Goal: Information Seeking & Learning: Understand process/instructions

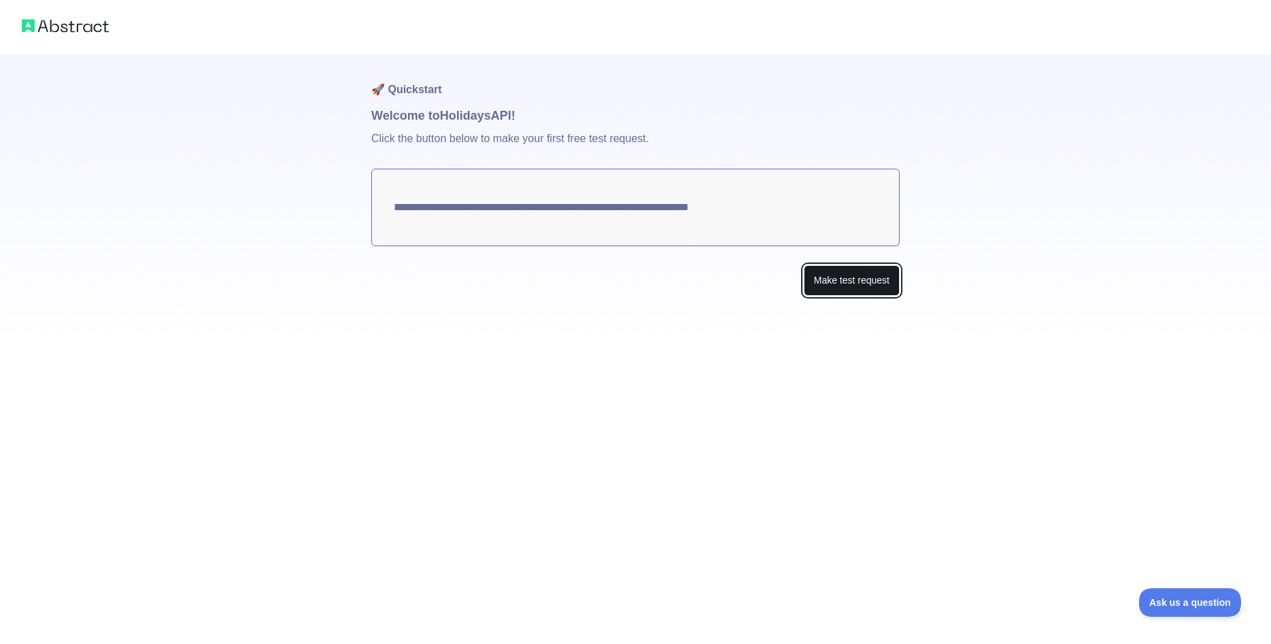
click at [850, 287] on button "Make test request" at bounding box center [852, 280] width 96 height 31
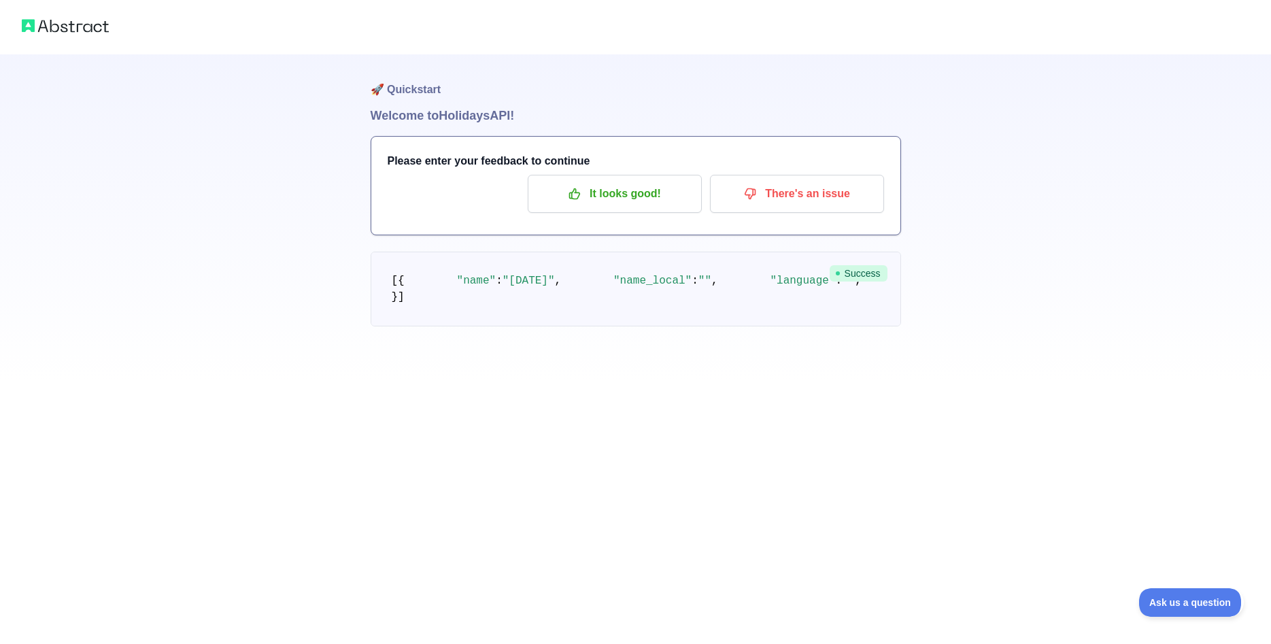
click at [503, 287] on span ""[DATE]"" at bounding box center [529, 281] width 52 height 12
click at [770, 287] on span ""language"" at bounding box center [802, 281] width 65 height 12
click at [914, 287] on span ""description"" at bounding box center [956, 281] width 85 height 12
click at [1077, 287] on span ""country"" at bounding box center [1106, 281] width 58 height 12
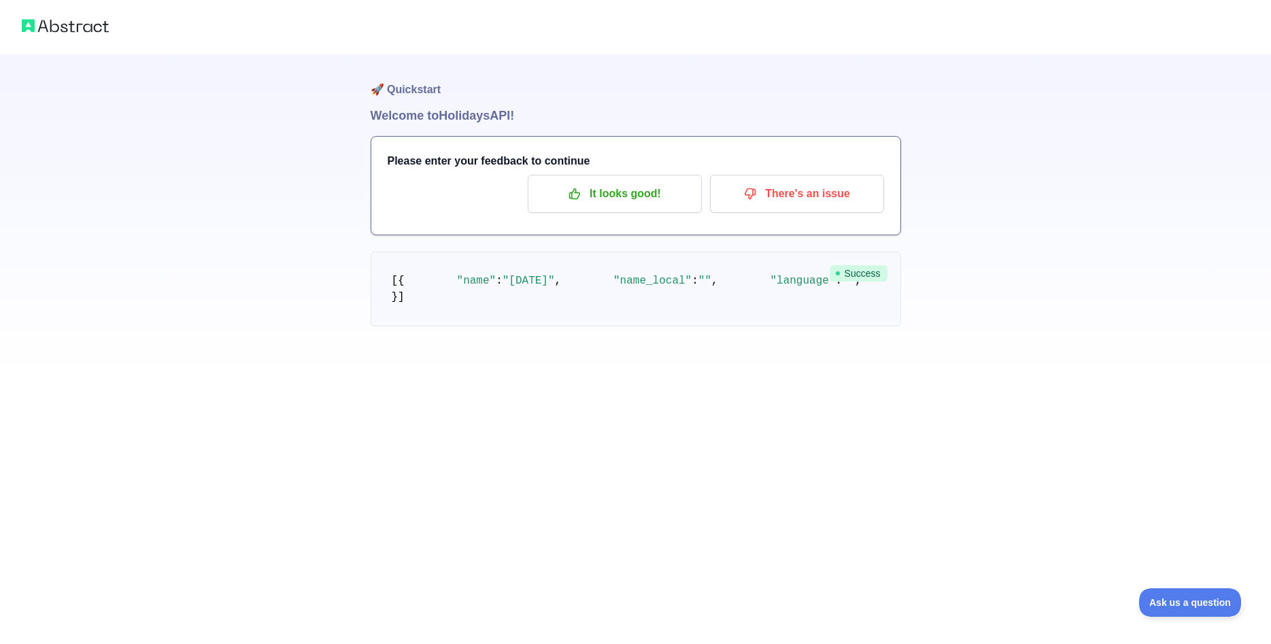
click at [1077, 287] on span ""country"" at bounding box center [1106, 281] width 58 height 12
click at [576, 326] on pre "[ { "name" : "[DATE]" , "name_local" : "" , "language" : "" , "description" : "…" at bounding box center [636, 289] width 531 height 75
click at [845, 271] on span "Success" at bounding box center [859, 273] width 58 height 16
click at [561, 287] on span at bounding box center [587, 281] width 52 height 12
click at [597, 195] on p "It looks good!" at bounding box center [615, 193] width 154 height 23
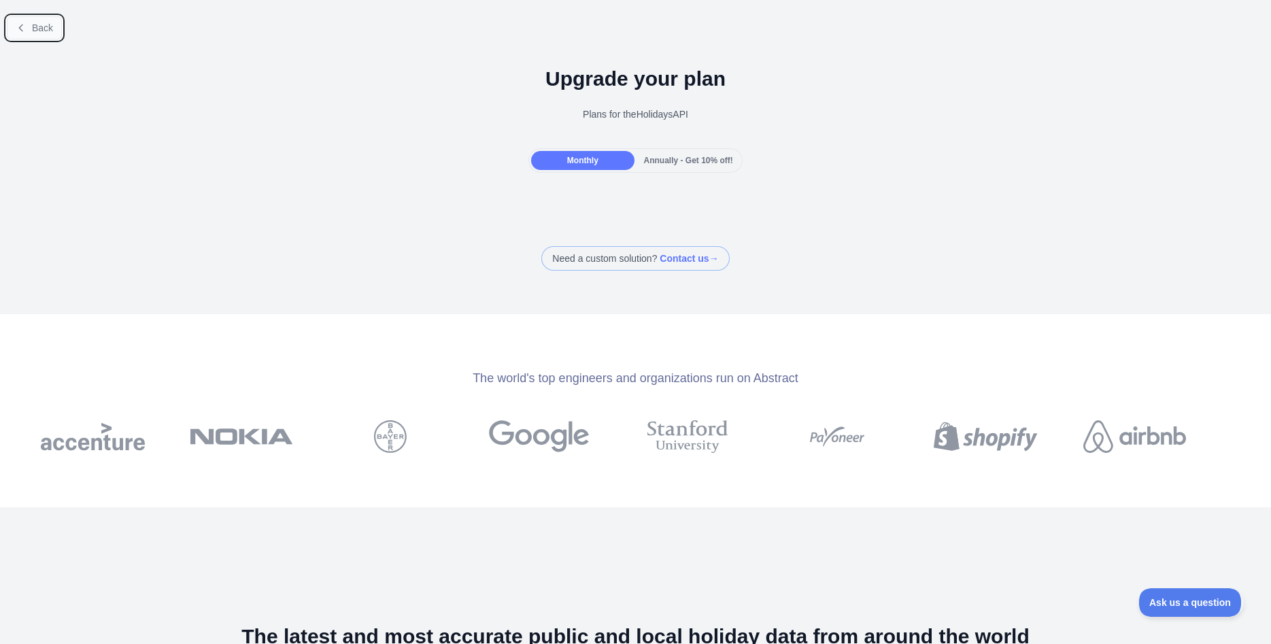
click at [31, 29] on button "Back" at bounding box center [34, 27] width 55 height 23
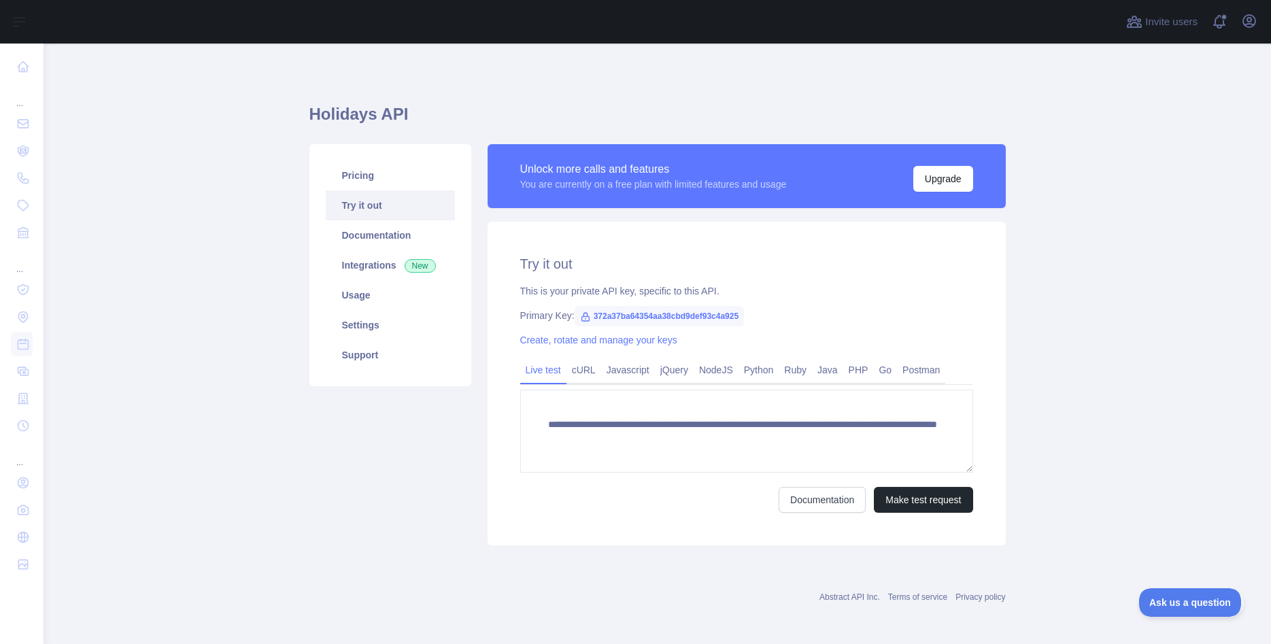
click at [623, 320] on span "372a37ba64354aa38cbd9def93c4a925" at bounding box center [660, 316] width 170 height 20
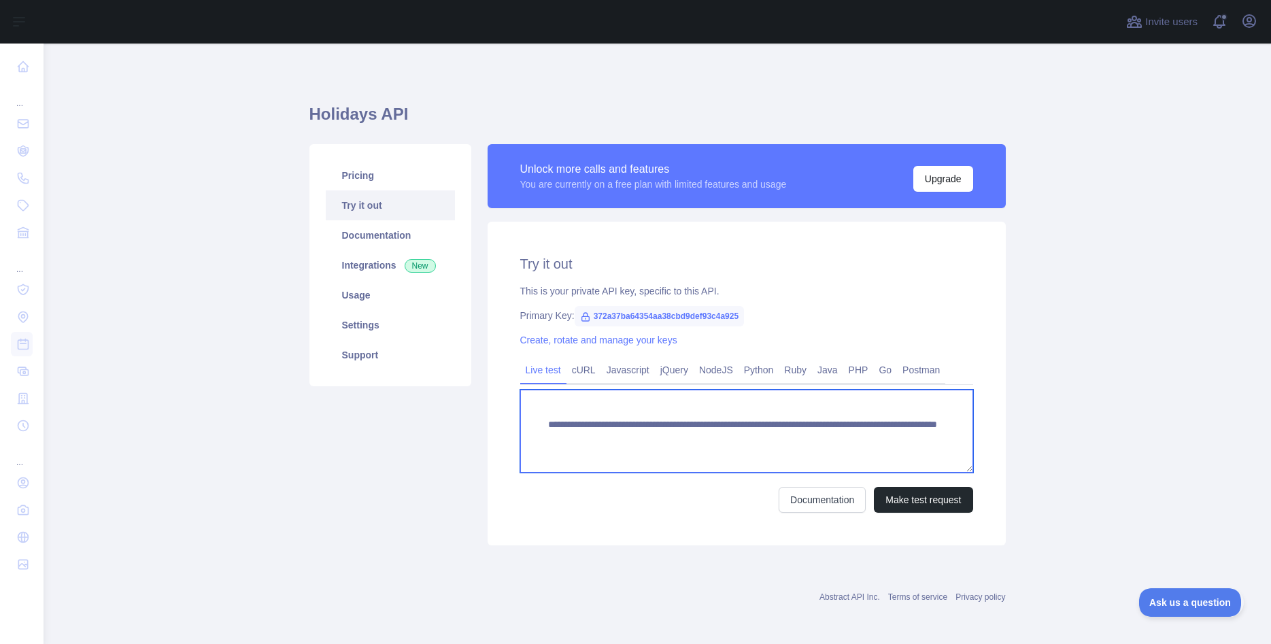
click at [569, 426] on textarea "**********" at bounding box center [746, 431] width 453 height 83
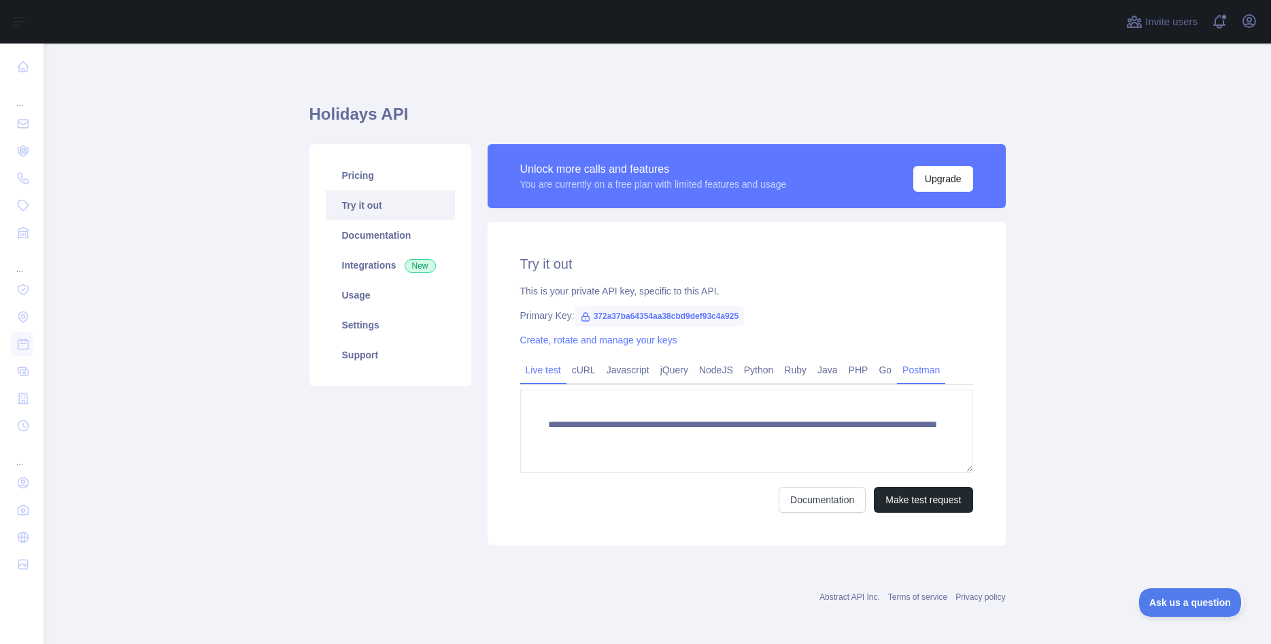
click at [909, 375] on link "Postman" at bounding box center [921, 370] width 48 height 22
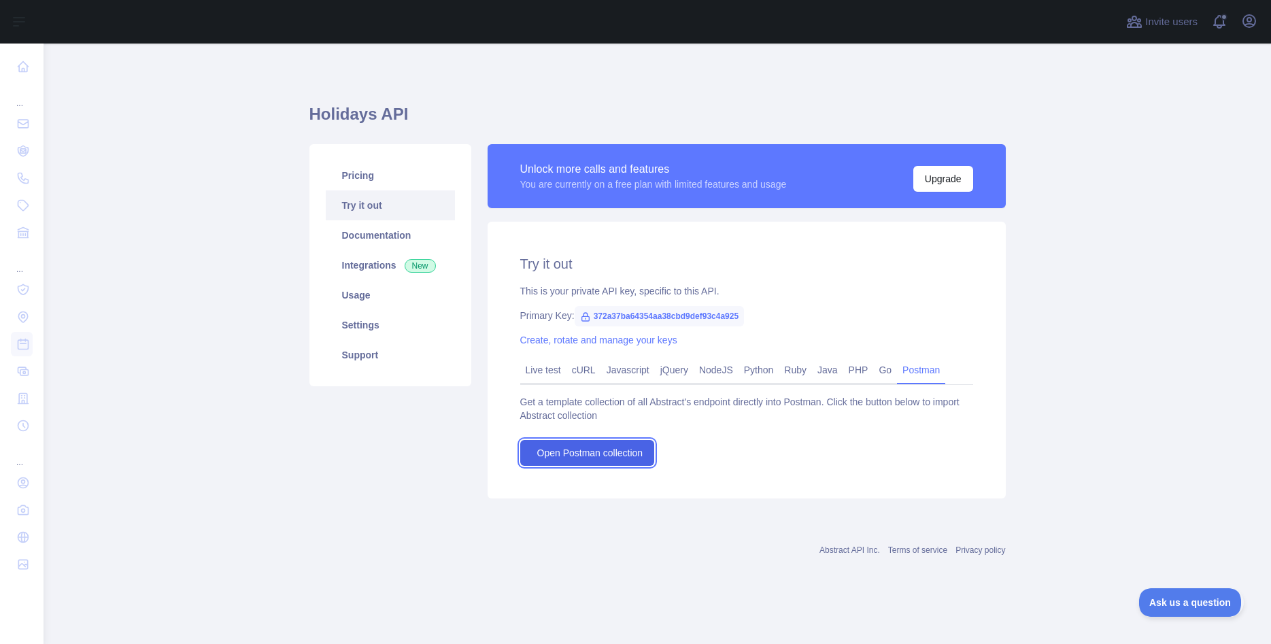
click at [626, 450] on span "Open Postman collection" at bounding box center [590, 453] width 106 height 14
click at [564, 375] on link "Live test" at bounding box center [543, 370] width 46 height 22
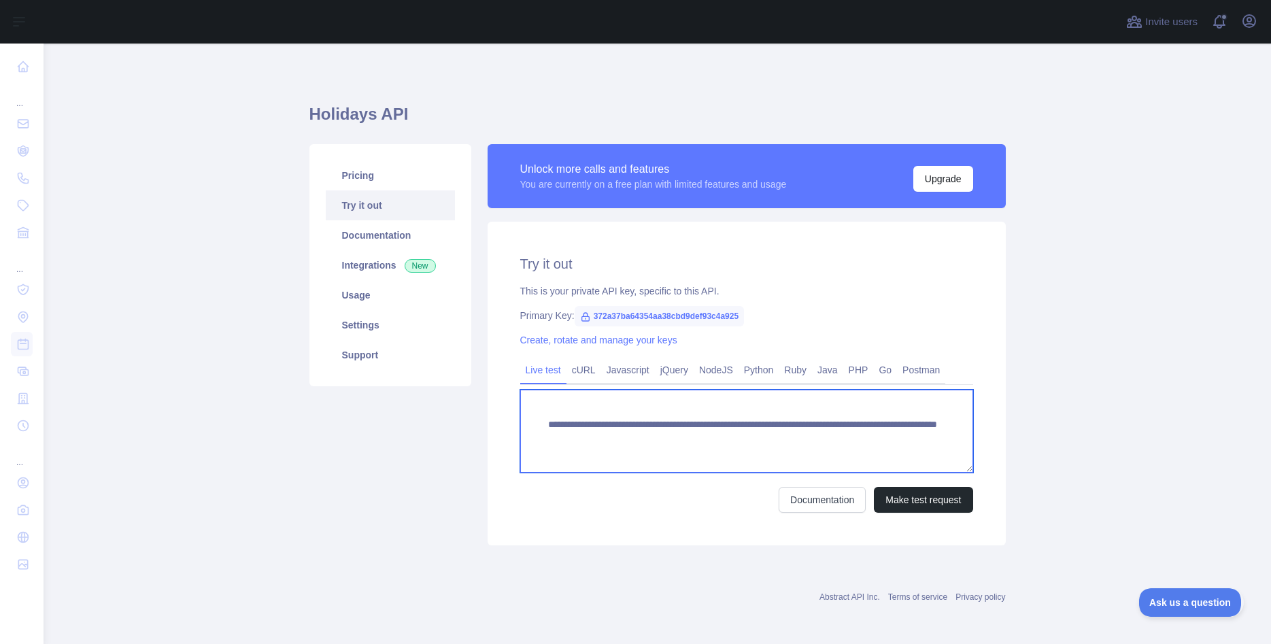
click at [643, 440] on textarea "**********" at bounding box center [746, 431] width 453 height 83
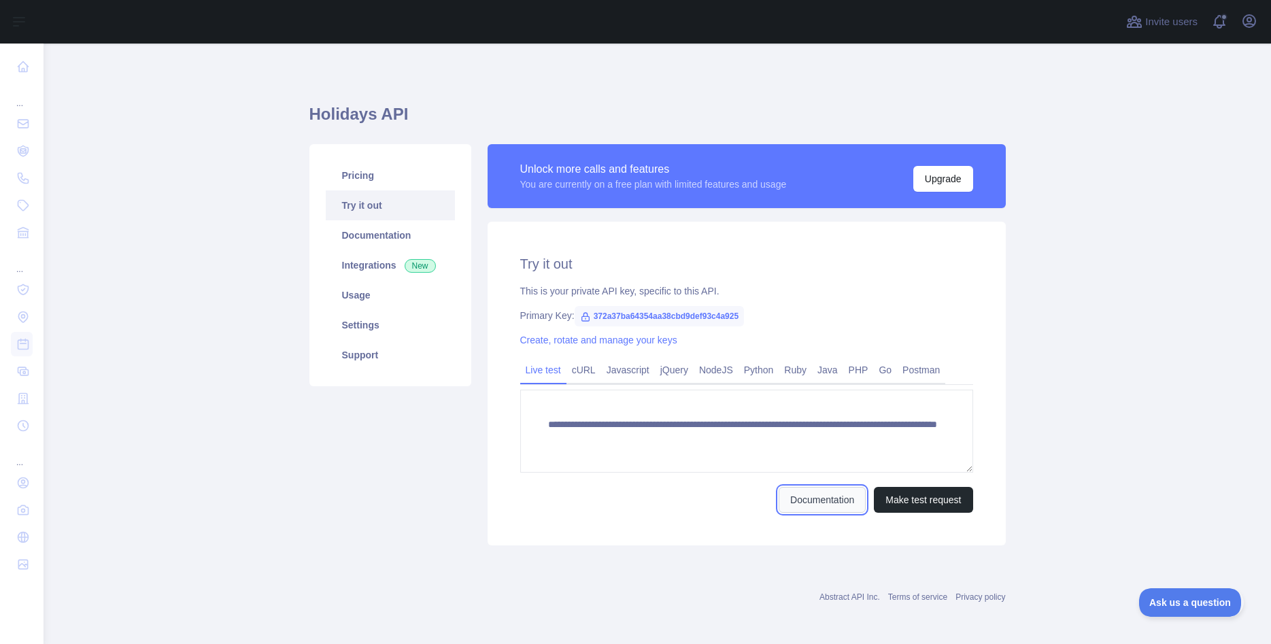
click at [804, 488] on link "Documentation" at bounding box center [822, 500] width 87 height 26
click at [603, 320] on span "372a37ba64354aa38cbd9def93c4a925" at bounding box center [660, 316] width 170 height 20
click at [598, 316] on span "372a37ba64354aa38cbd9def93c4a925" at bounding box center [660, 316] width 170 height 20
copy span "372a37ba64354aa38cbd9def93c4a925"
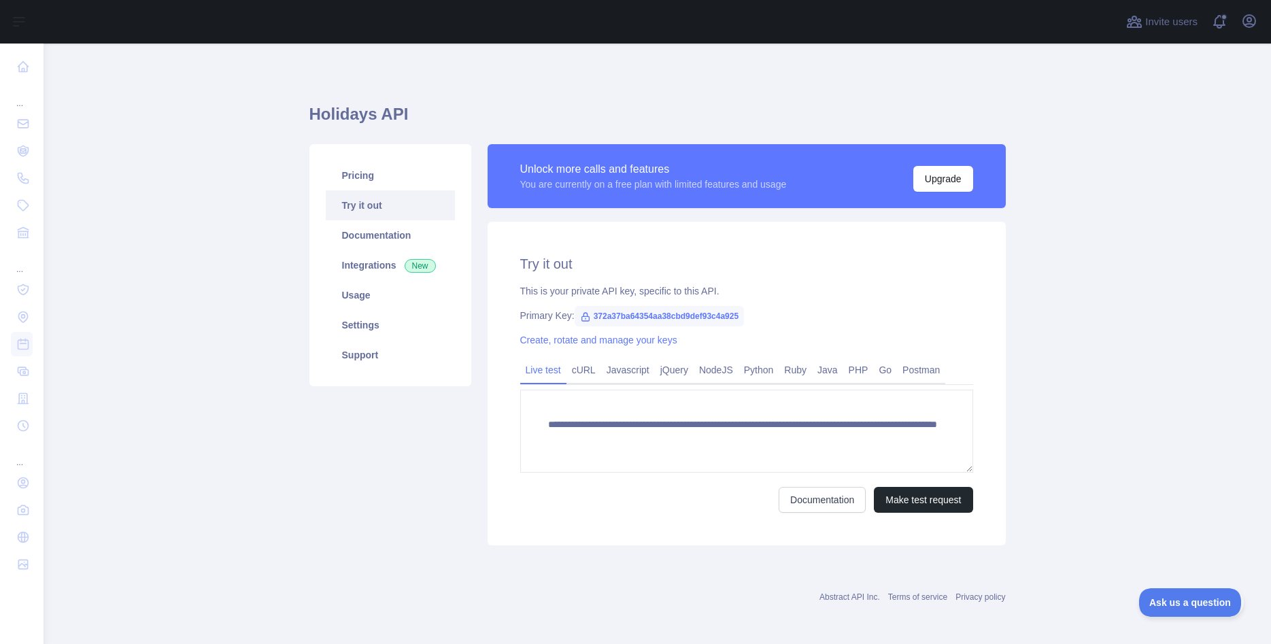
click at [524, 319] on div "Primary Key: 372a37ba64354aa38cbd9def93c4a925" at bounding box center [746, 316] width 453 height 14
click at [613, 294] on div "This is your private API key, specific to this API." at bounding box center [746, 291] width 453 height 14
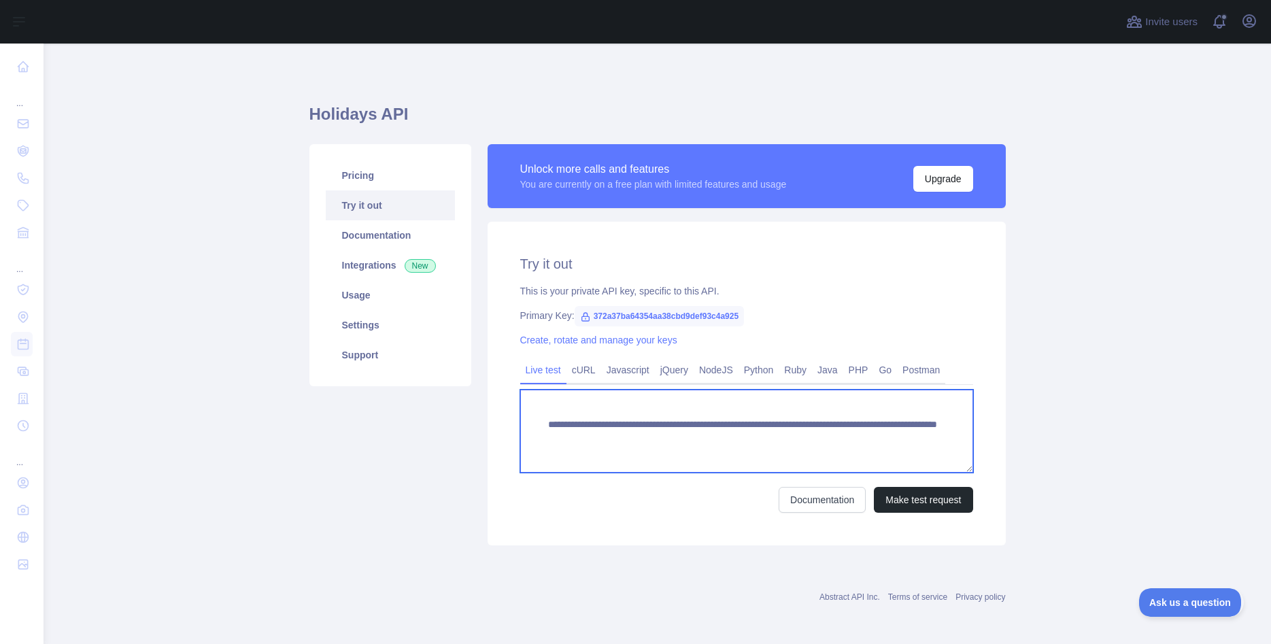
click at [625, 440] on textarea "**********" at bounding box center [746, 431] width 453 height 83
